Goal: Book appointment/travel/reservation

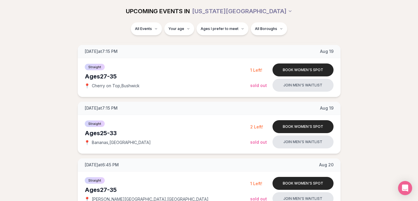
scroll to position [123, 0]
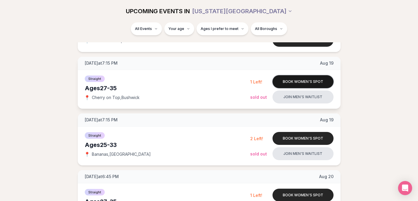
click at [301, 77] on button "Book women's spot" at bounding box center [302, 81] width 61 height 13
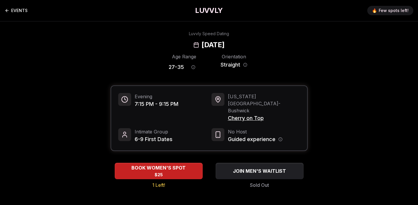
click at [7, 11] on icon "Back to events" at bounding box center [7, 11] width 3 height 0
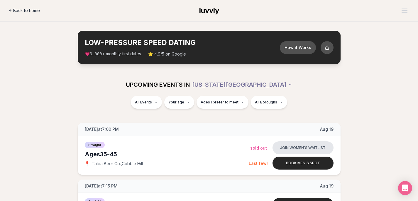
click at [12, 11] on link "Back to home" at bounding box center [24, 11] width 31 height 12
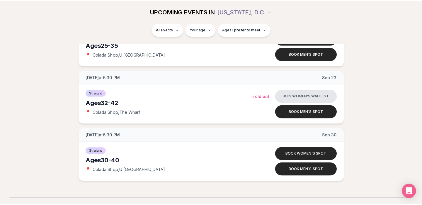
scroll to position [223, 0]
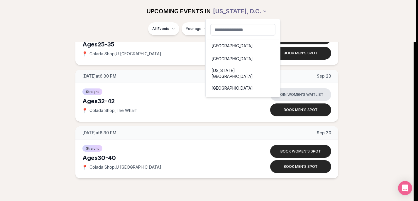
click at [271, 12] on html "Back to home luvvly LOW-PRESSURE SPEED DATING How it Works 💗 3,000 + monthly fi…" at bounding box center [209, 59] width 418 height 564
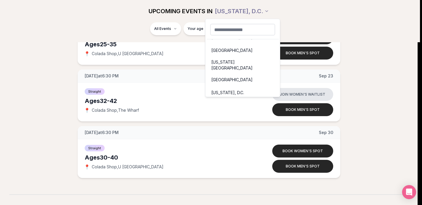
scroll to position [0, 0]
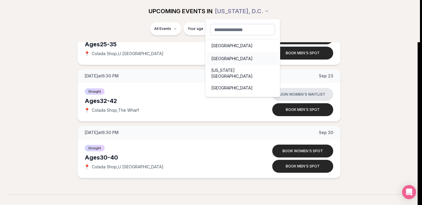
click at [228, 57] on div "[GEOGRAPHIC_DATA]" at bounding box center [243, 58] width 72 height 13
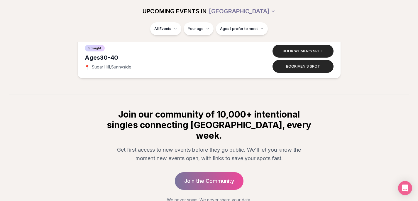
scroll to position [2768, 0]
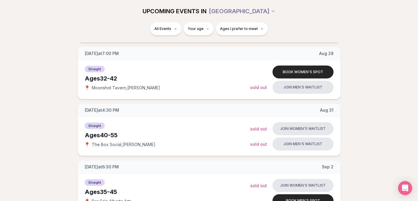
scroll to position [856, 0]
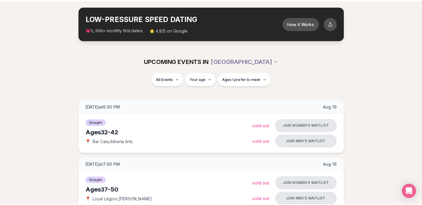
scroll to position [23, 0]
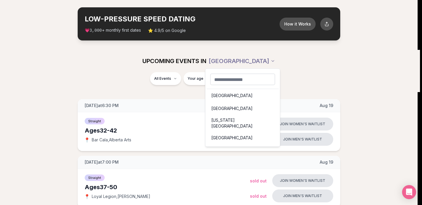
scroll to position [8, 0]
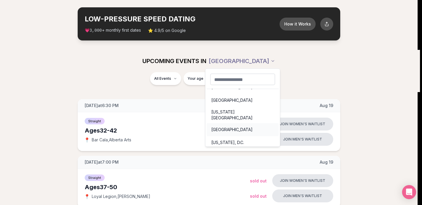
click at [229, 127] on div "[GEOGRAPHIC_DATA]" at bounding box center [243, 129] width 72 height 13
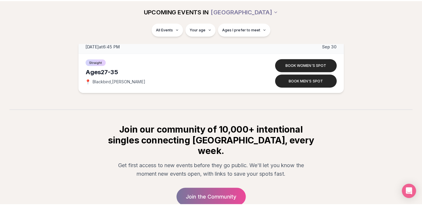
scroll to position [1238, 0]
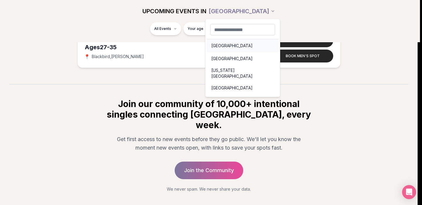
click at [217, 46] on div "[GEOGRAPHIC_DATA]" at bounding box center [243, 45] width 72 height 13
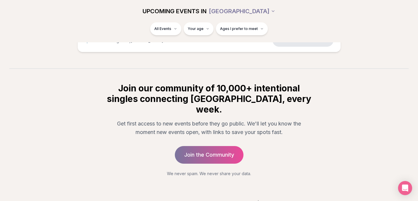
scroll to position [1145, 0]
